Goal: Task Accomplishment & Management: Use online tool/utility

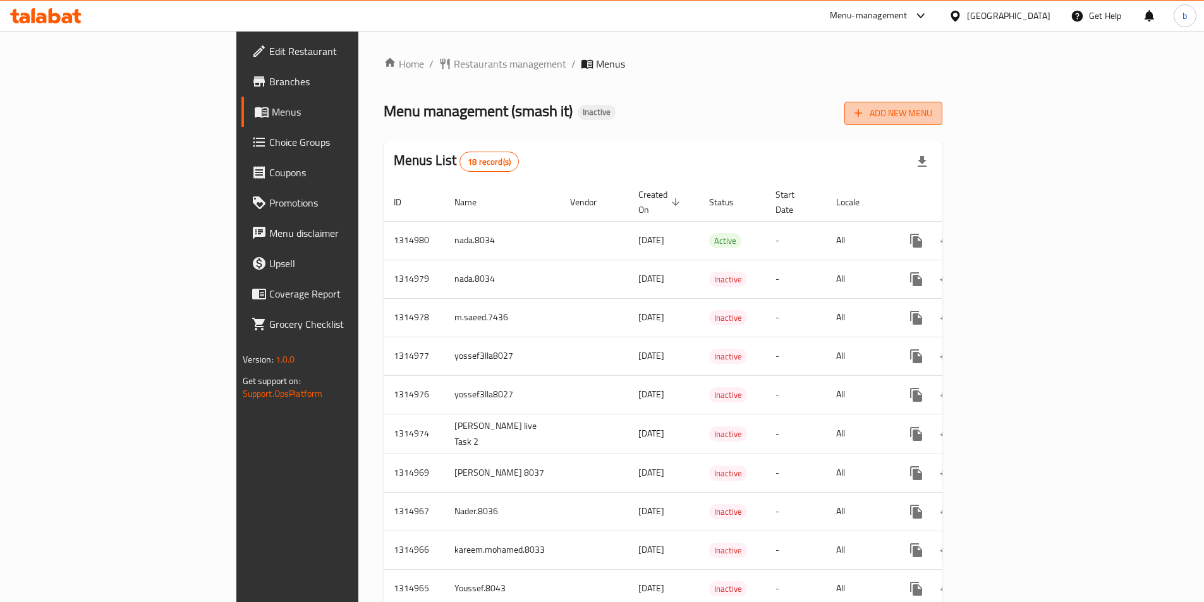
click at [932, 119] on span "Add New Menu" at bounding box center [894, 114] width 78 height 16
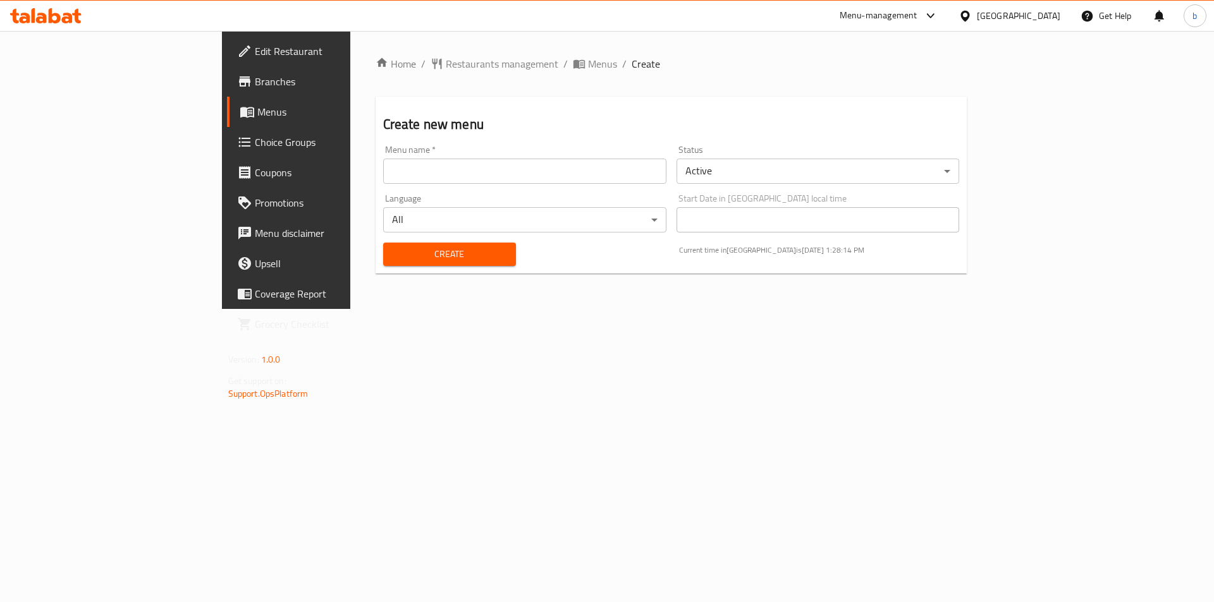
click at [616, 169] on input "text" at bounding box center [524, 171] width 283 height 25
type input "bassma 8032"
click at [400, 257] on span "Create" at bounding box center [449, 255] width 113 height 16
click at [227, 119] on link "Menus" at bounding box center [326, 112] width 198 height 30
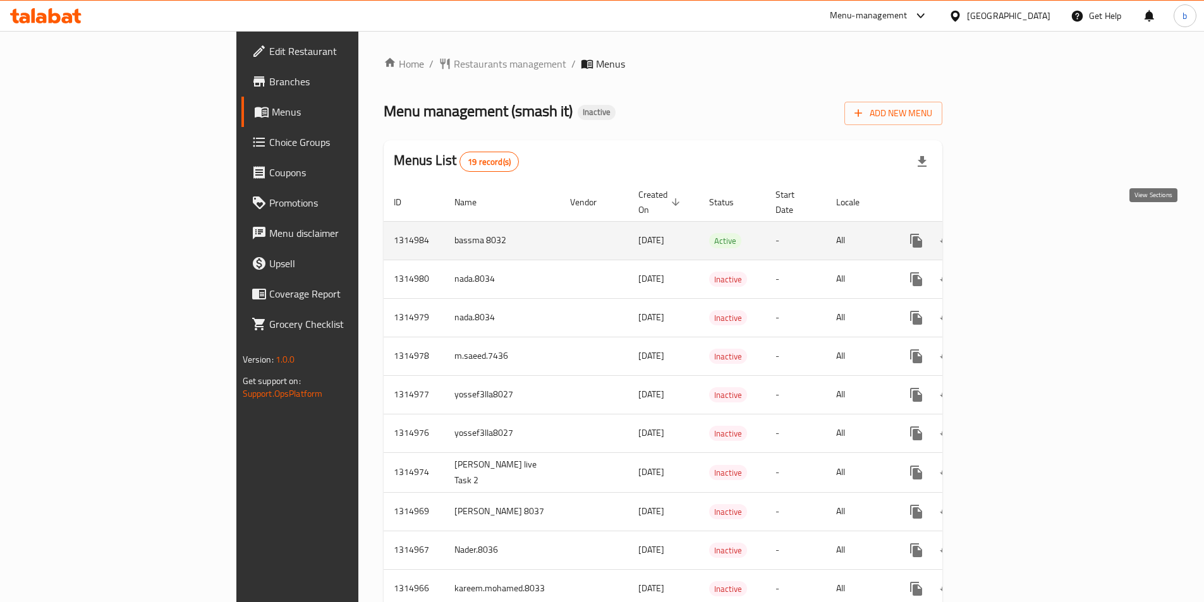
click at [1015, 233] on icon "enhanced table" at bounding box center [1007, 240] width 15 height 15
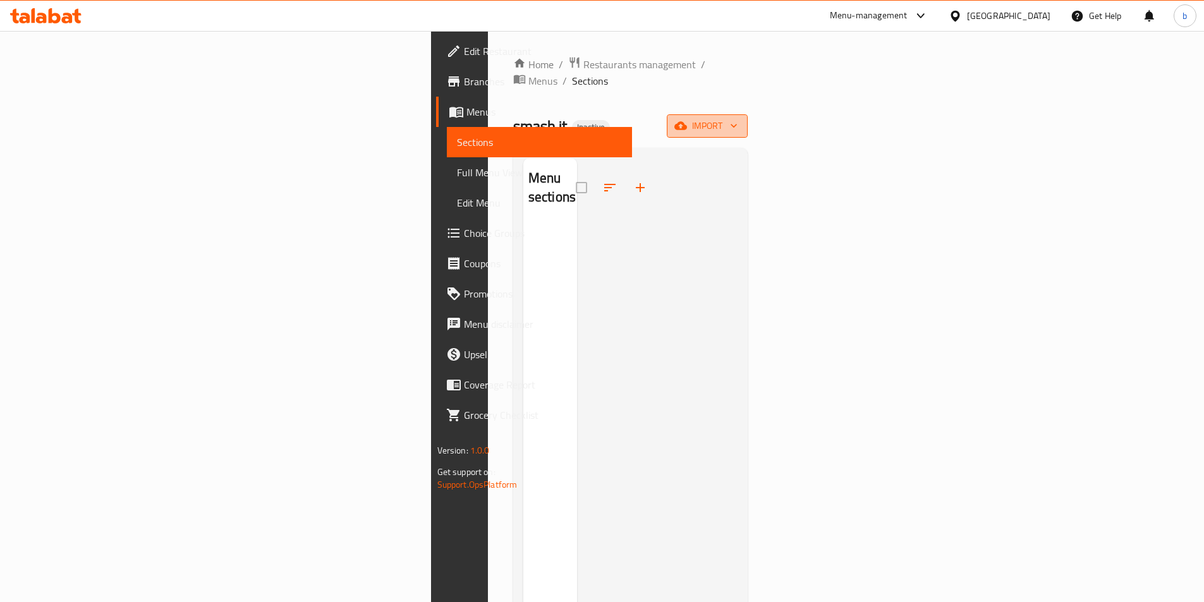
click at [748, 114] on button "import" at bounding box center [707, 125] width 81 height 23
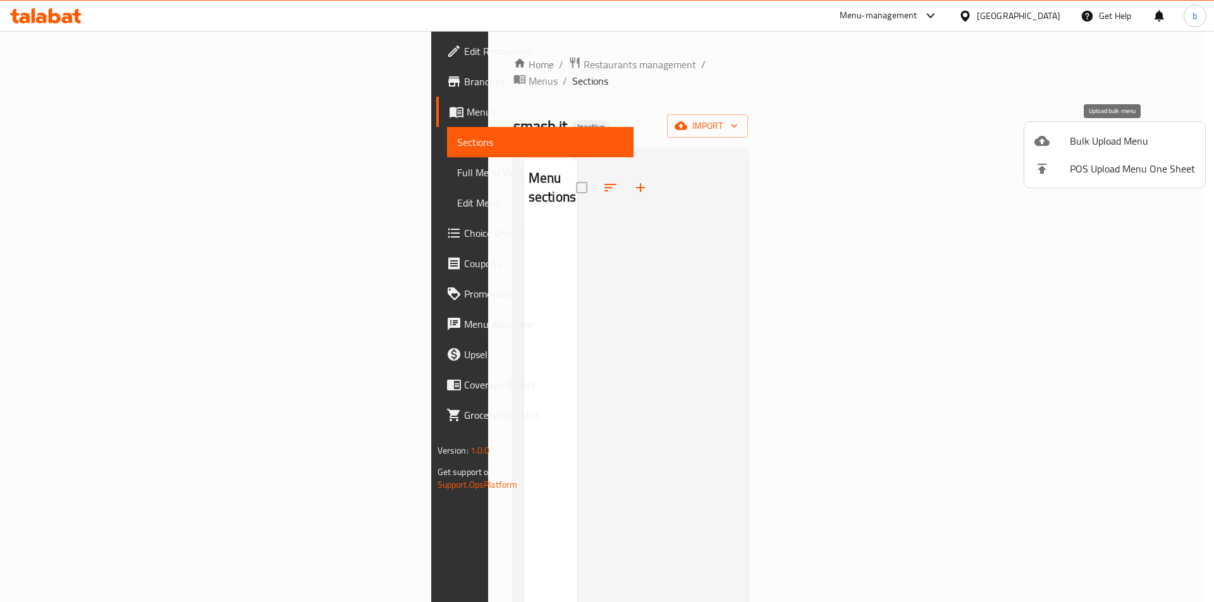
click at [1088, 145] on span "Bulk Upload Menu" at bounding box center [1132, 140] width 125 height 15
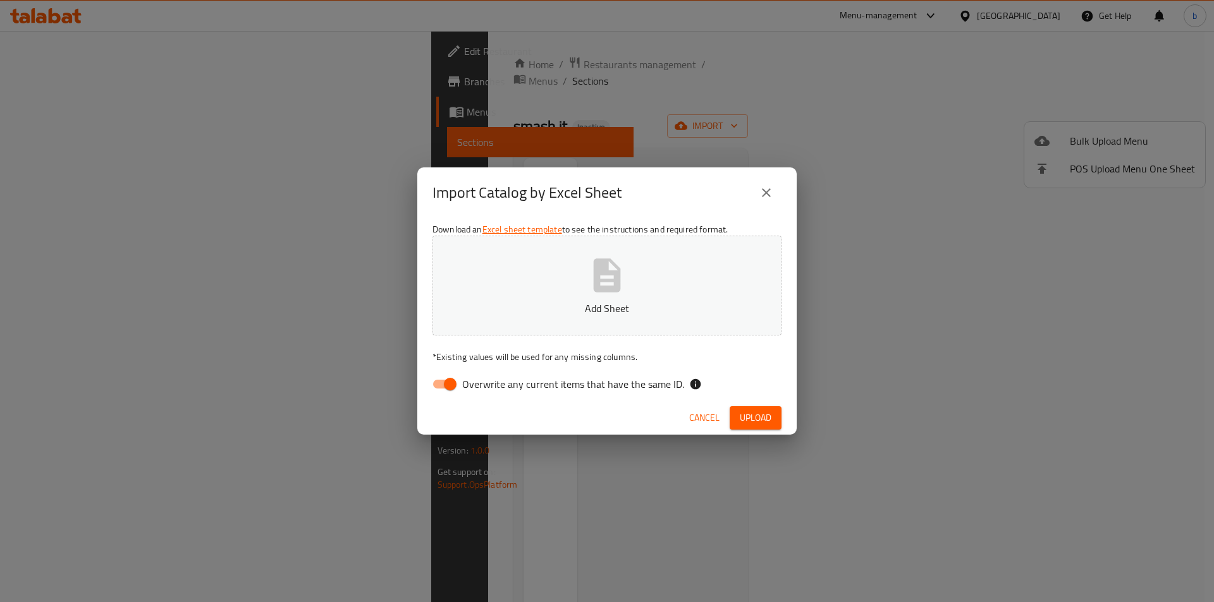
click at [449, 383] on input "Overwrite any current items that have the same ID." at bounding box center [450, 384] width 72 height 24
checkbox input "false"
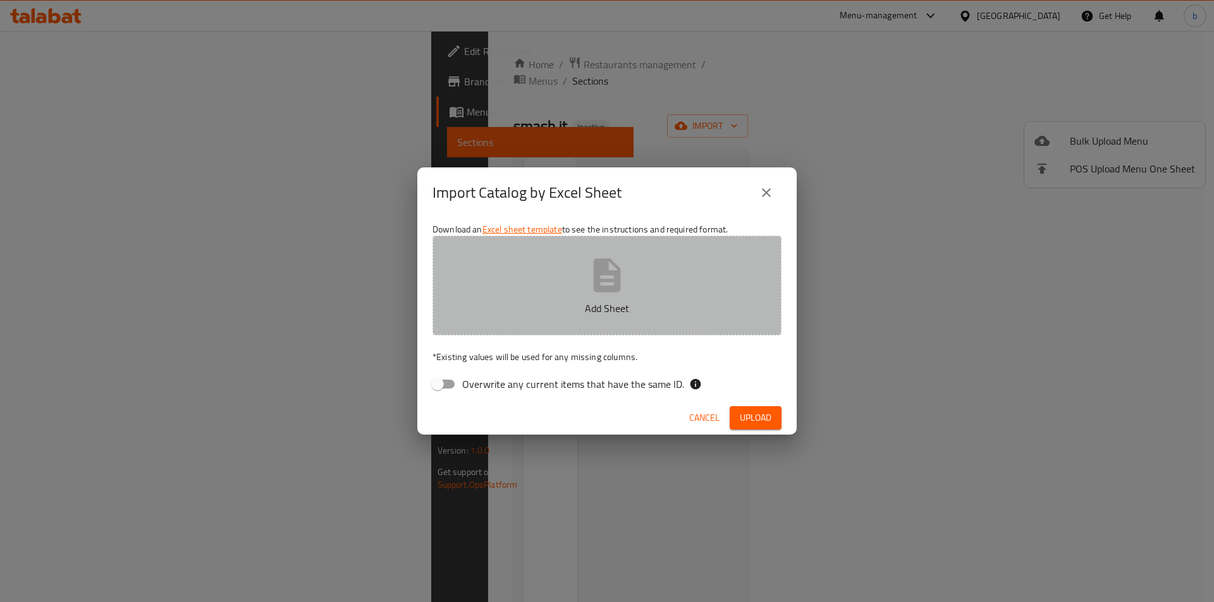
drag, startPoint x: 615, startPoint y: 294, endPoint x: 620, endPoint y: 284, distance: 11.3
click at [620, 284] on icon "button" at bounding box center [607, 276] width 27 height 34
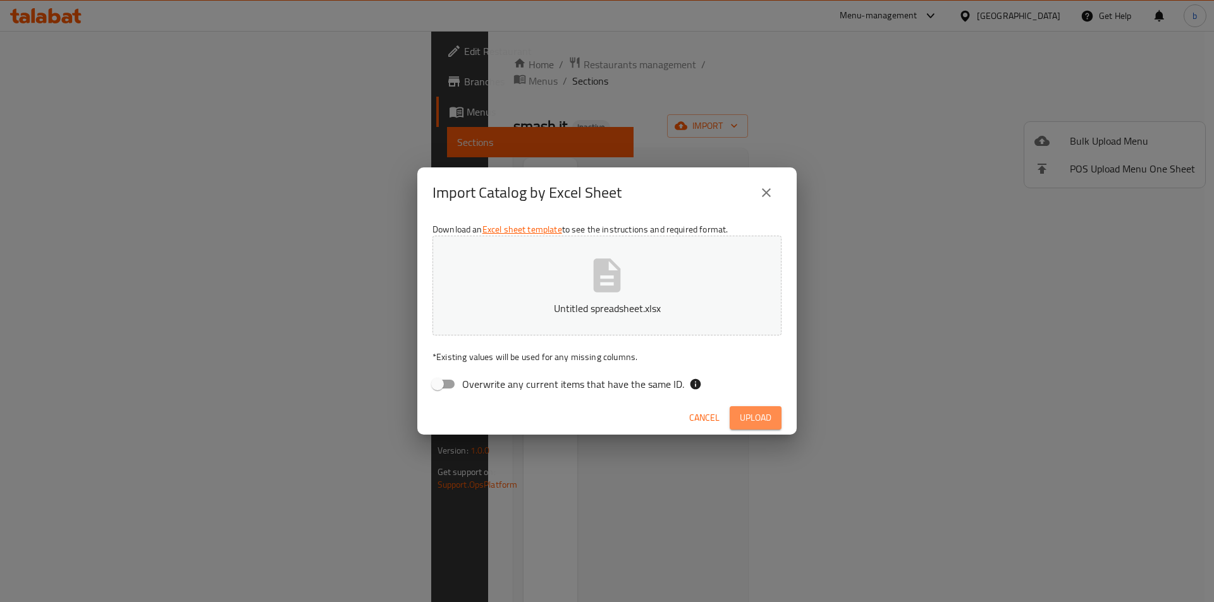
click at [754, 412] on span "Upload" at bounding box center [756, 418] width 32 height 16
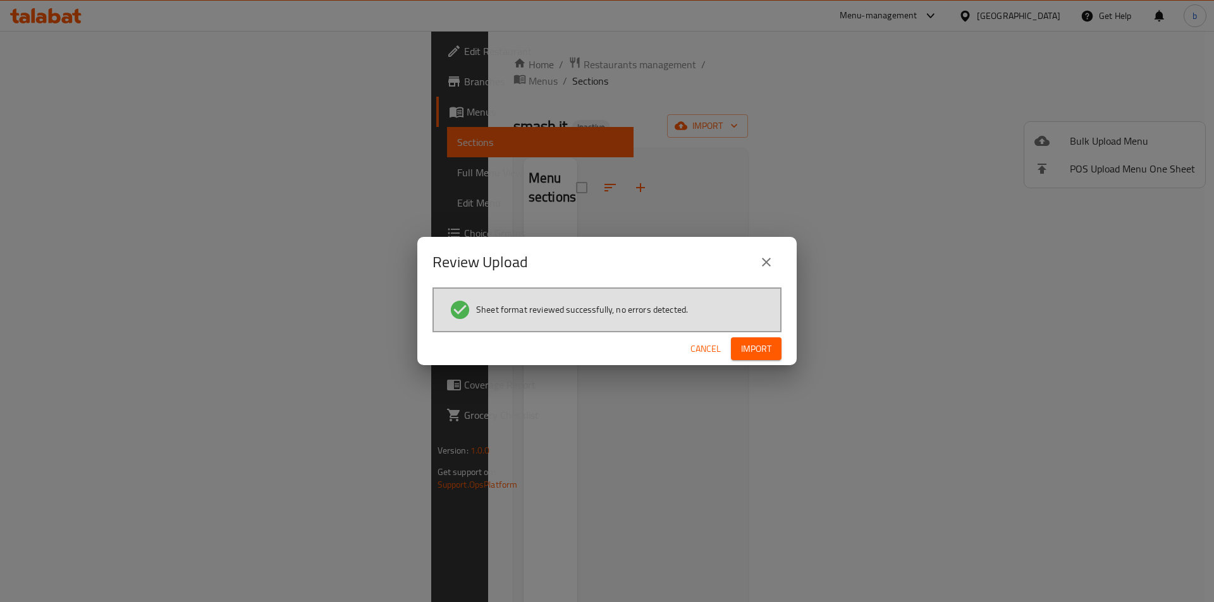
click at [763, 347] on span "Import" at bounding box center [756, 349] width 30 height 16
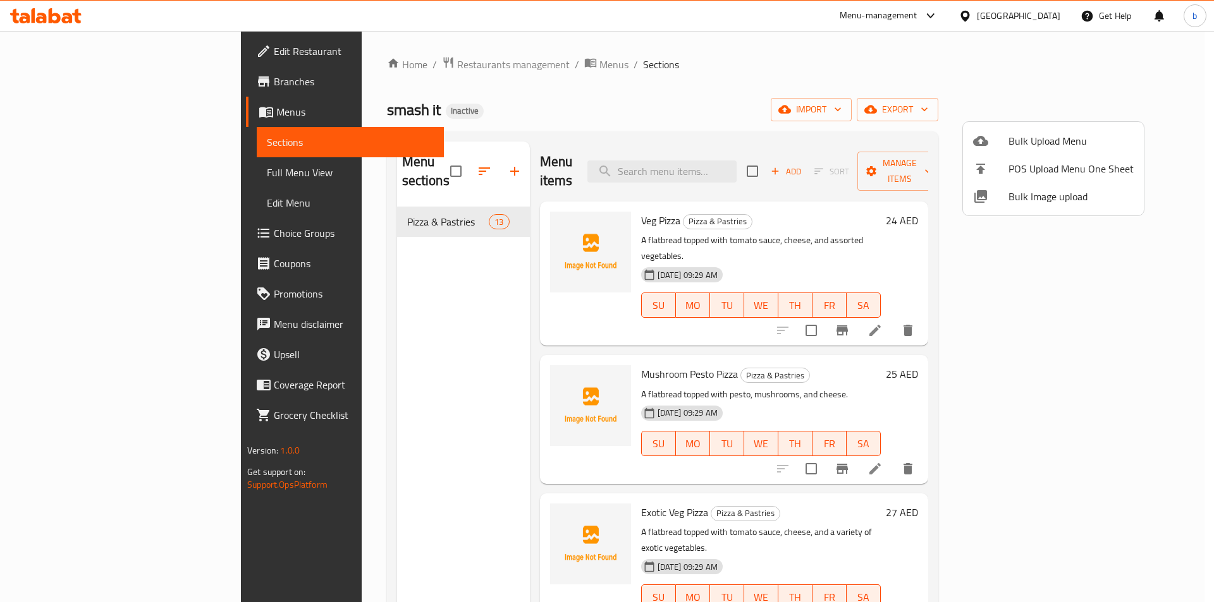
drag, startPoint x: 1161, startPoint y: 318, endPoint x: 1161, endPoint y: 350, distance: 32.2
click at [1161, 350] on div at bounding box center [607, 301] width 1214 height 602
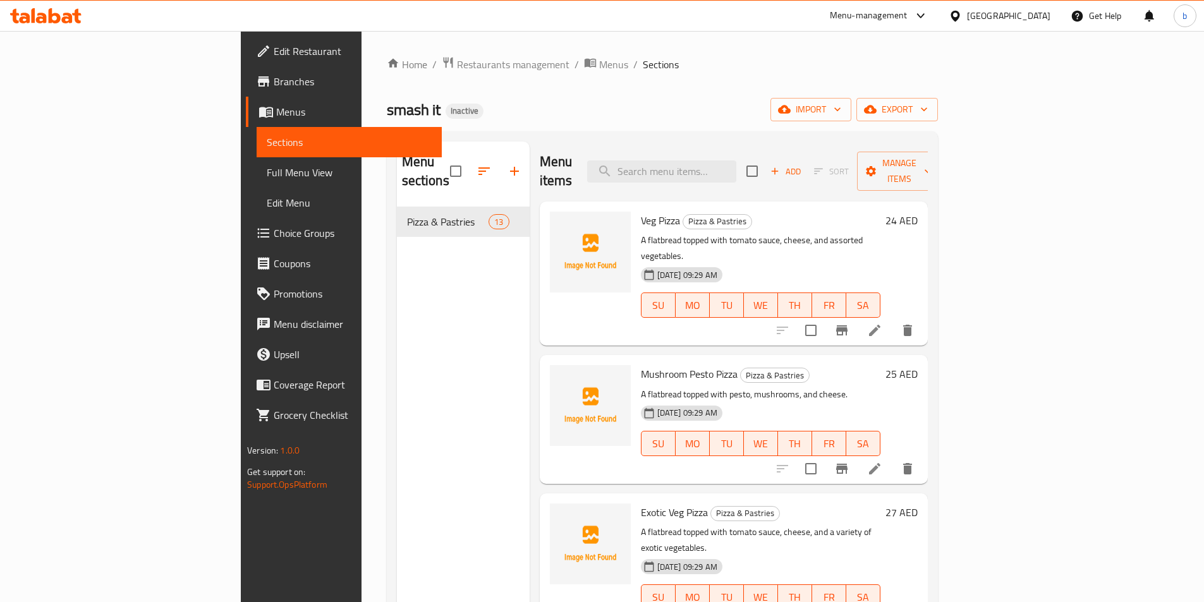
click at [267, 168] on span "Full Menu View" at bounding box center [349, 172] width 165 height 15
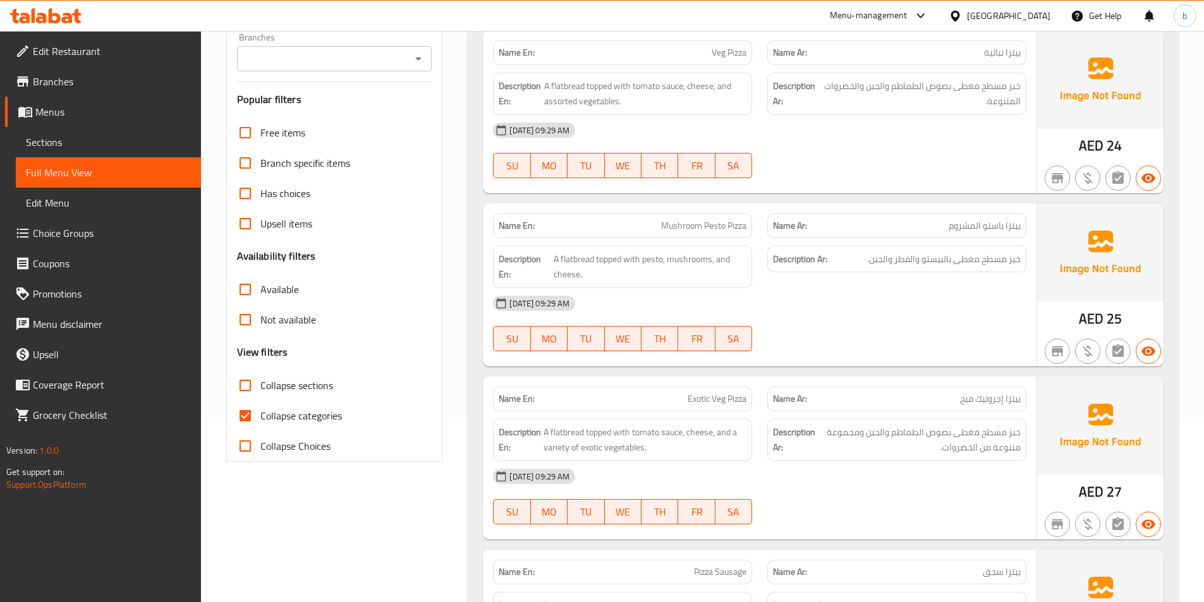
scroll to position [190, 0]
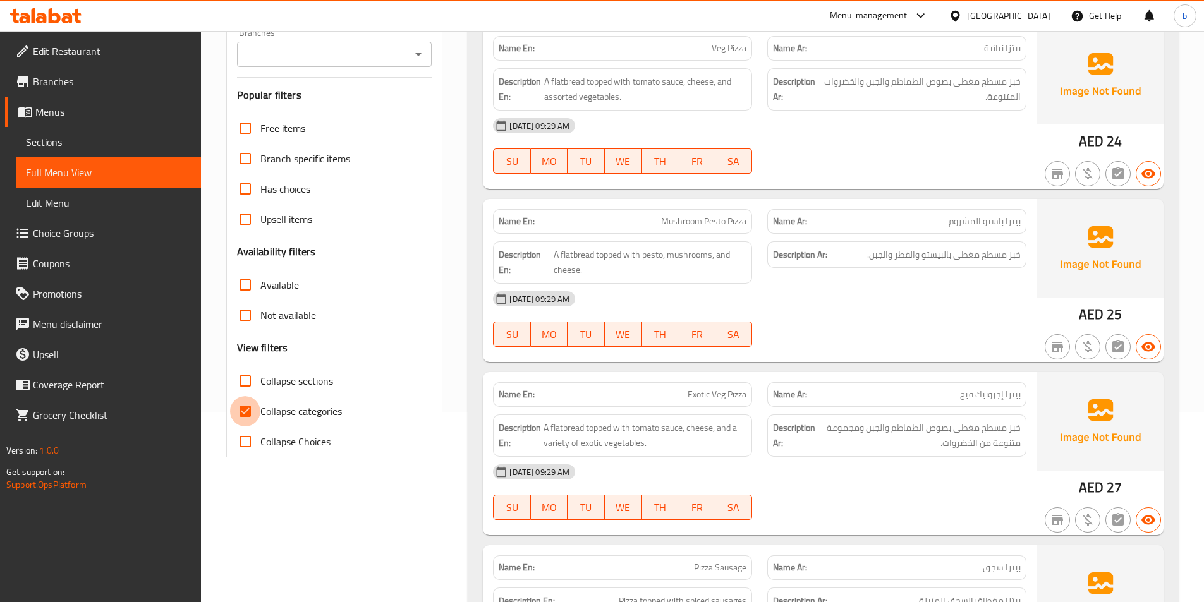
click at [252, 411] on input "Collapse categories" at bounding box center [245, 411] width 30 height 30
checkbox input "false"
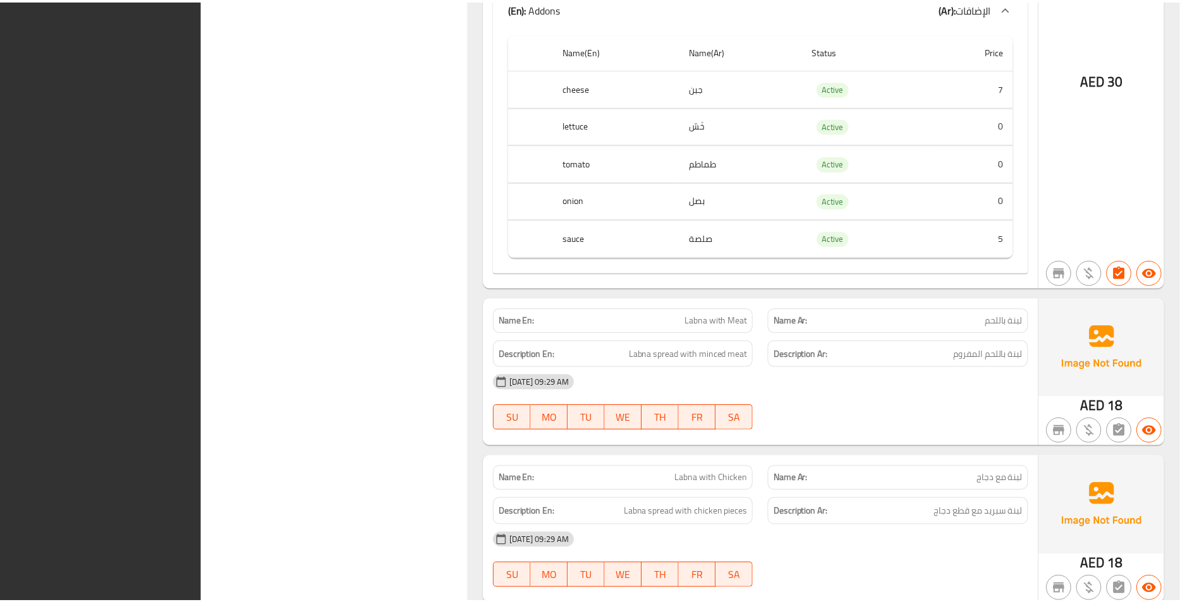
scroll to position [4014, 0]
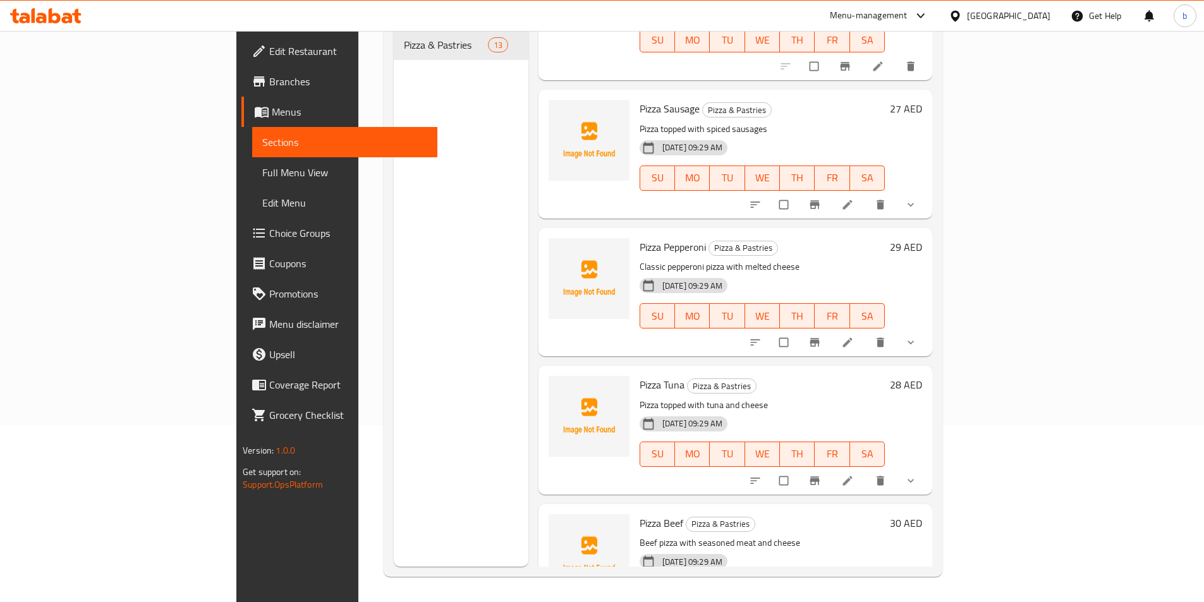
scroll to position [379, 0]
